Goal: Task Accomplishment & Management: Complete application form

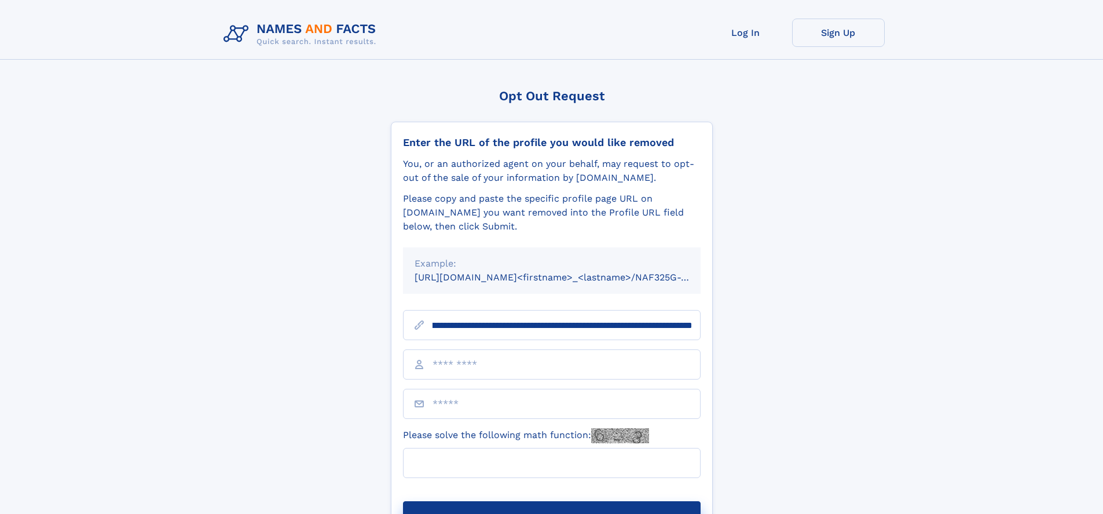
scroll to position [0, 135]
type input "**********"
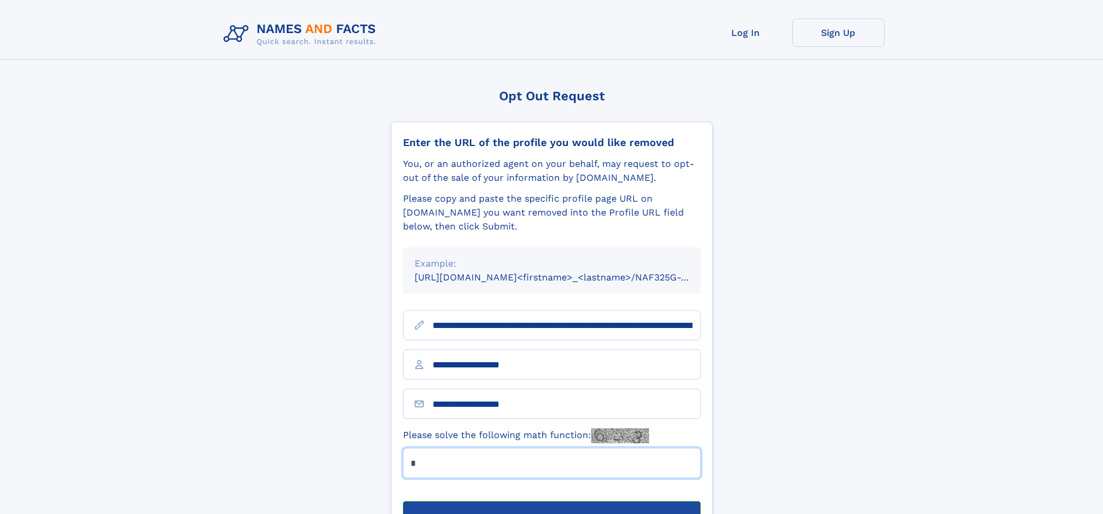
type input "*"
click at [551, 501] on button "Submit Opt Out Request" at bounding box center [552, 519] width 298 height 37
